Goal: Task Accomplishment & Management: Manage account settings

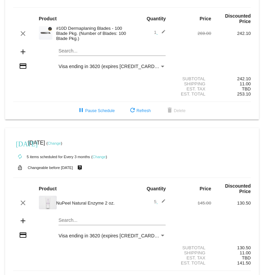
scroll to position [71, 0]
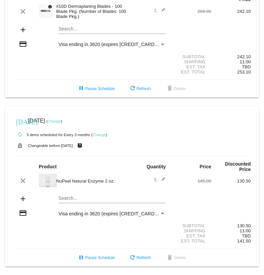
click at [61, 119] on link "Change" at bounding box center [54, 121] width 13 height 4
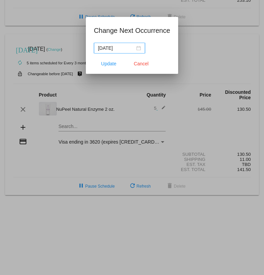
click at [133, 48] on div "[DATE]" at bounding box center [119, 47] width 43 height 7
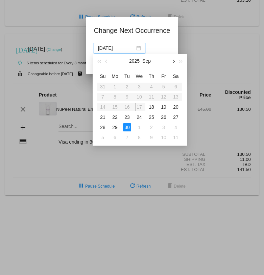
click at [175, 62] on span "button" at bounding box center [173, 61] width 3 height 3
click at [164, 88] on div "5" at bounding box center [164, 87] width 8 height 8
type input "[DATE]"
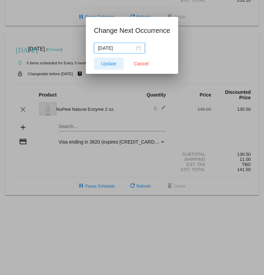
click at [109, 64] on span "Update" at bounding box center [108, 63] width 15 height 5
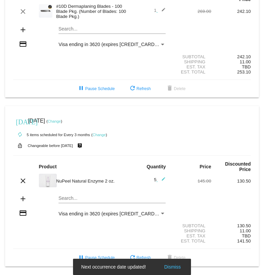
click at [61, 119] on link "Change" at bounding box center [54, 121] width 13 height 4
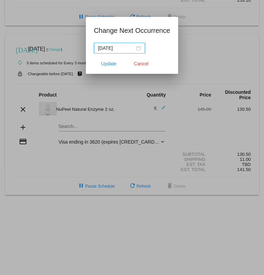
click at [133, 49] on div "[DATE]" at bounding box center [119, 47] width 43 height 7
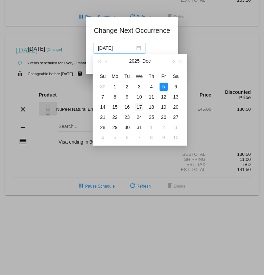
click at [142, 106] on div "17" at bounding box center [139, 107] width 8 height 8
type input "[DATE]"
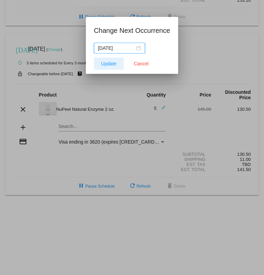
click at [104, 63] on span "Update" at bounding box center [108, 63] width 15 height 5
